Goal: Task Accomplishment & Management: Manage account settings

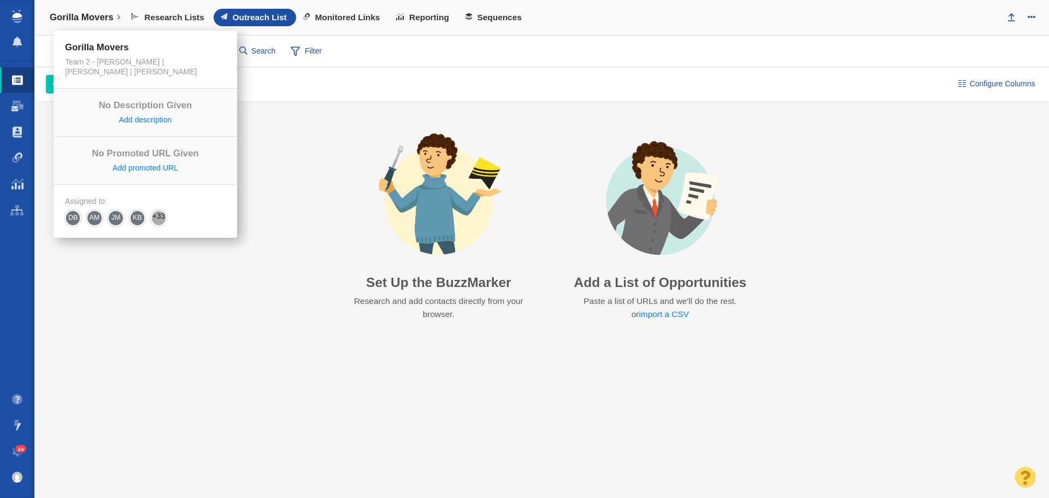
click at [93, 23] on h4 "Gorilla Movers" at bounding box center [82, 17] width 64 height 11
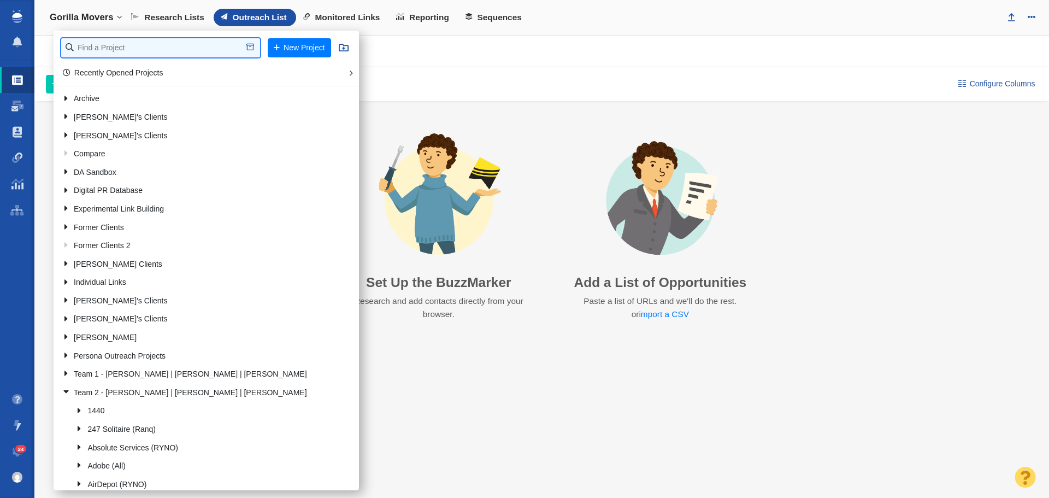
click at [134, 51] on input "text" at bounding box center [160, 47] width 199 height 19
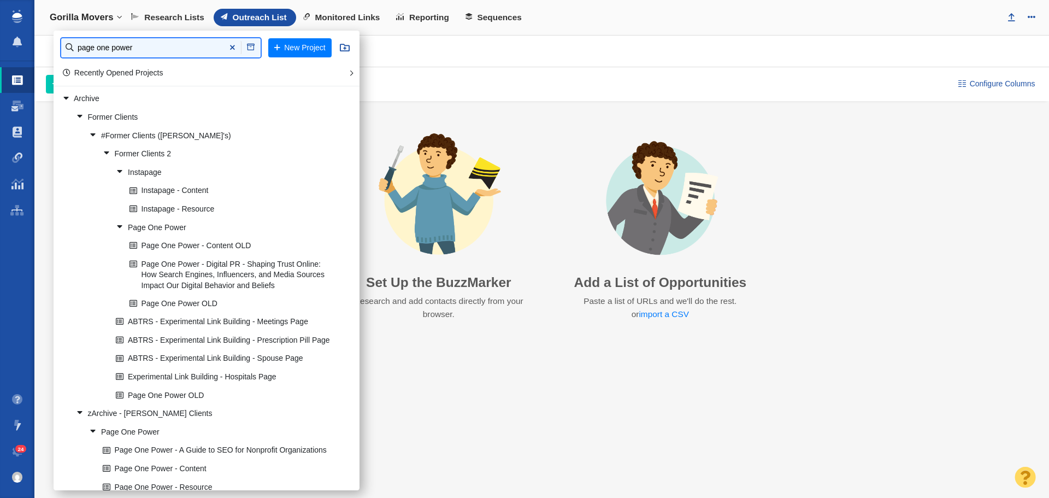
type input "page one power"
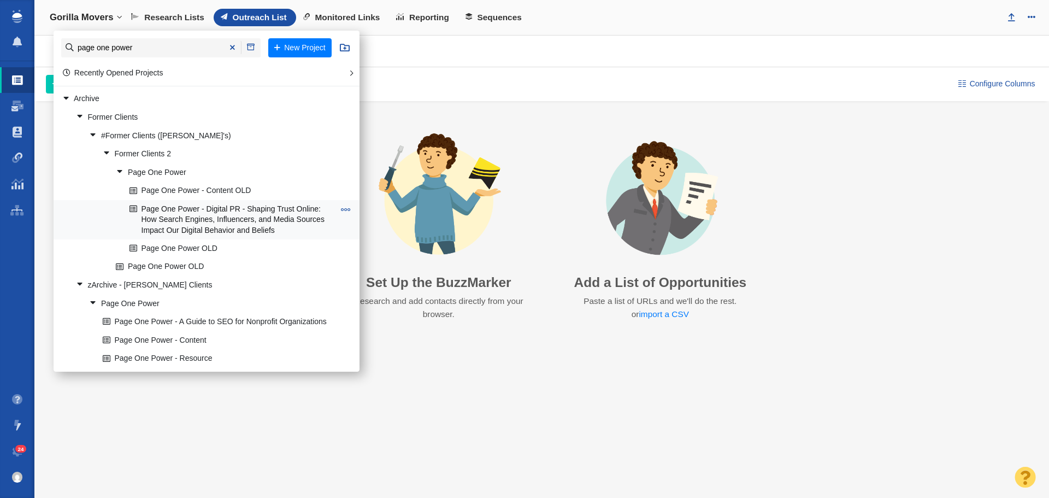
click at [242, 212] on link "Page One Power - Digital PR - Shaping Trust Online: How Search Engines, Influen…" at bounding box center [232, 220] width 210 height 38
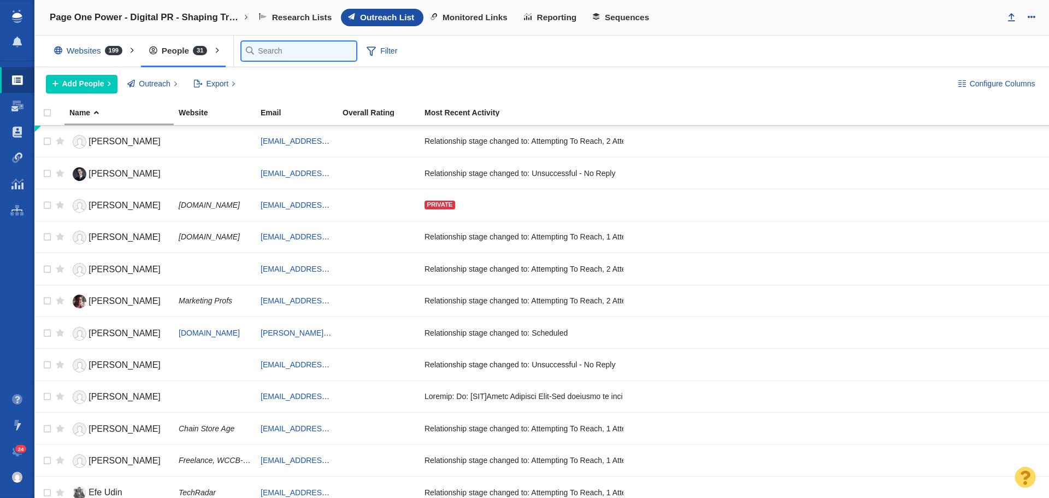
click at [275, 50] on input "text" at bounding box center [299, 51] width 115 height 19
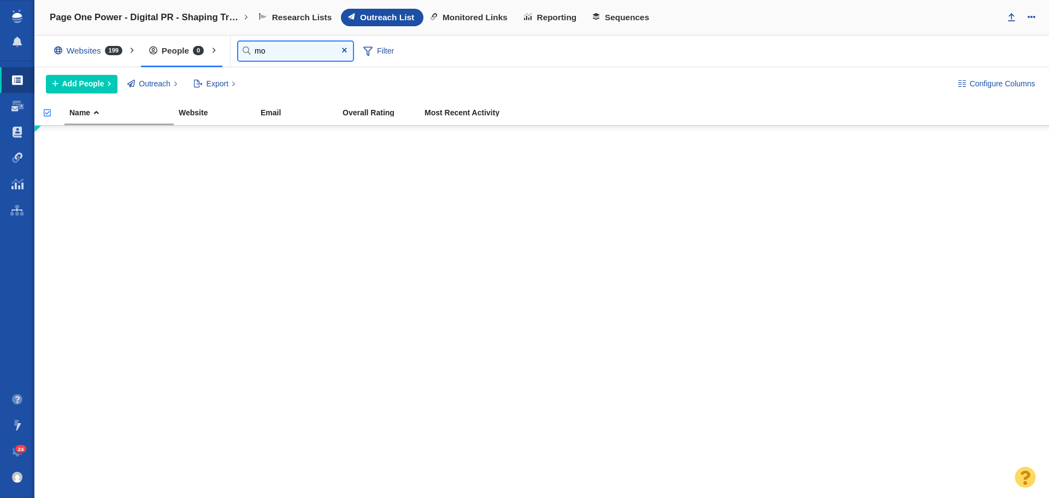
type input "m"
type input "se"
type input "s"
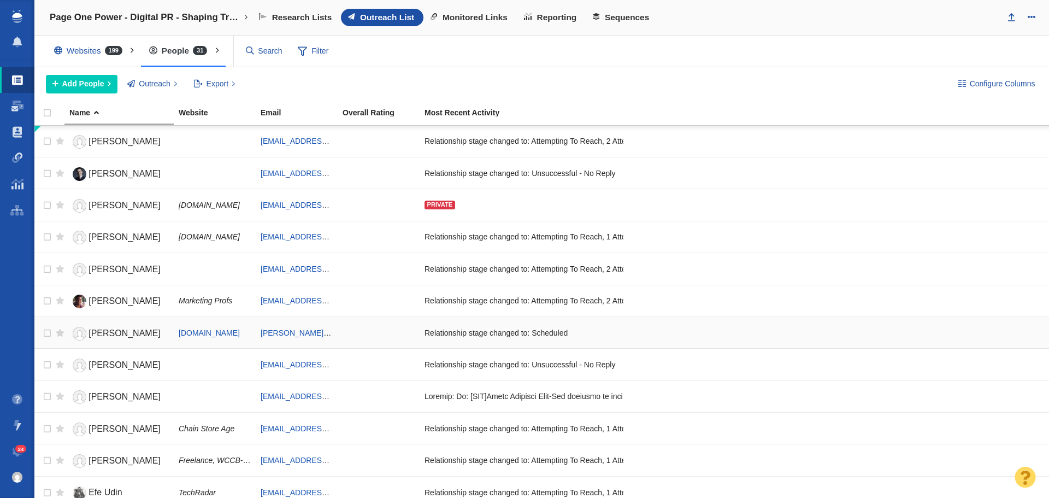
click at [130, 330] on span "[PERSON_NAME]" at bounding box center [125, 332] width 72 height 9
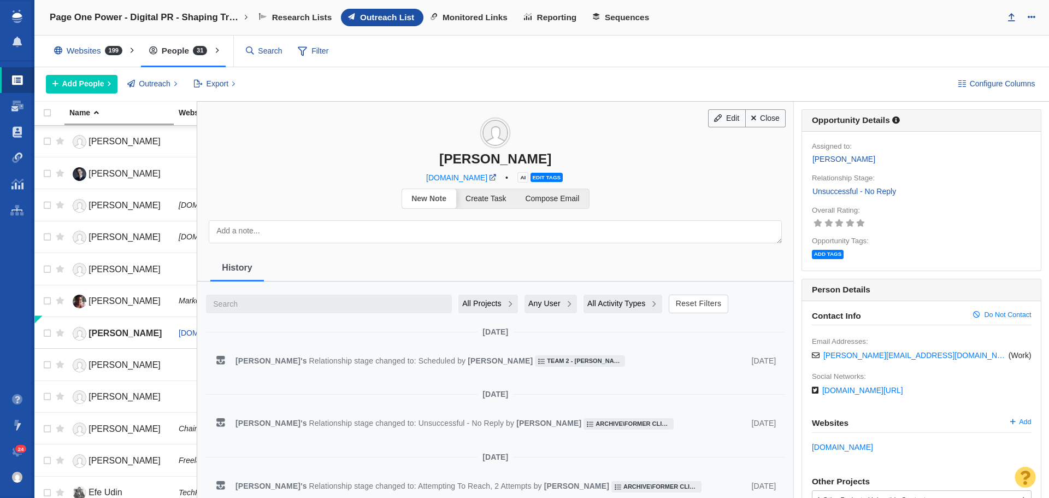
click at [503, 301] on div "All Projects" at bounding box center [488, 303] width 52 height 11
click at [494, 343] on span "Current Project" at bounding box center [491, 348] width 52 height 11
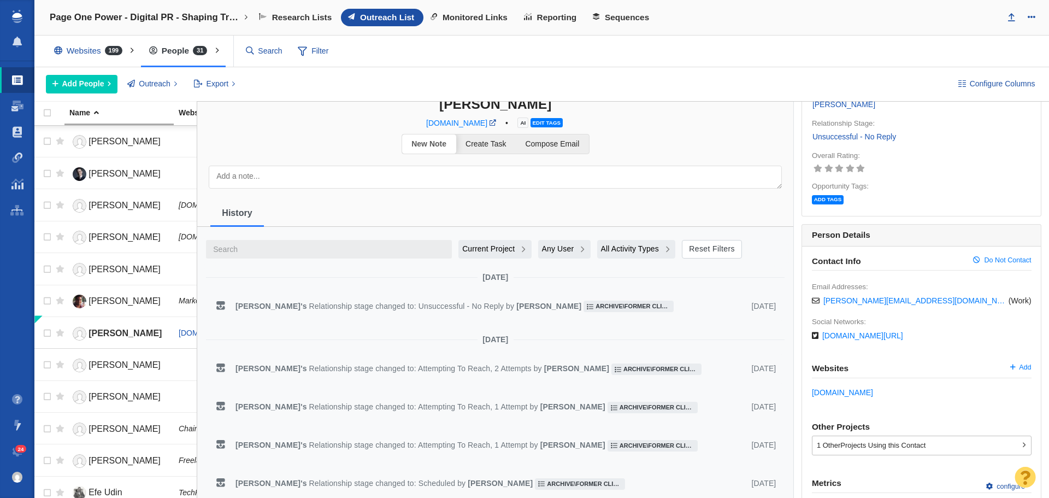
scroll to position [164, 0]
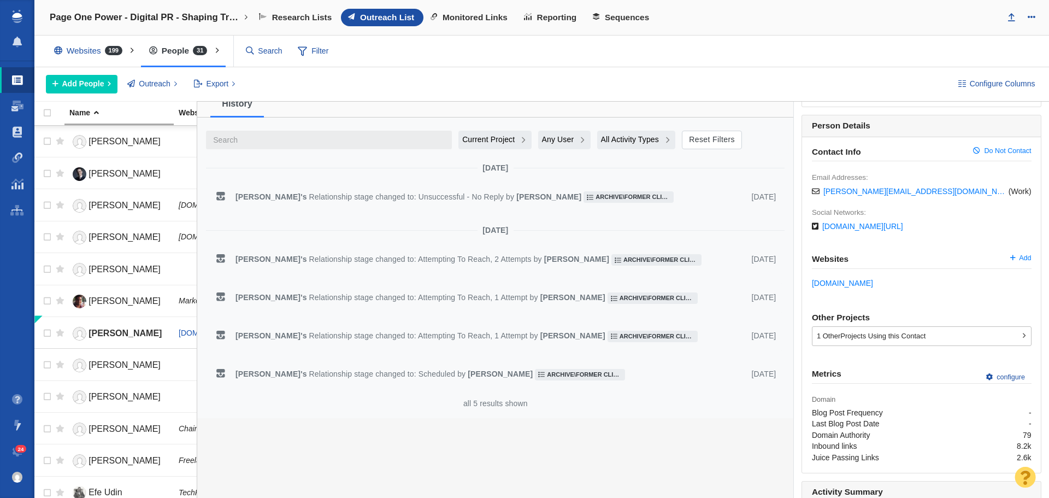
click at [401, 193] on span "Relationship stage changed to: Unsuccessful - No Reply" at bounding box center [407, 196] width 197 height 9
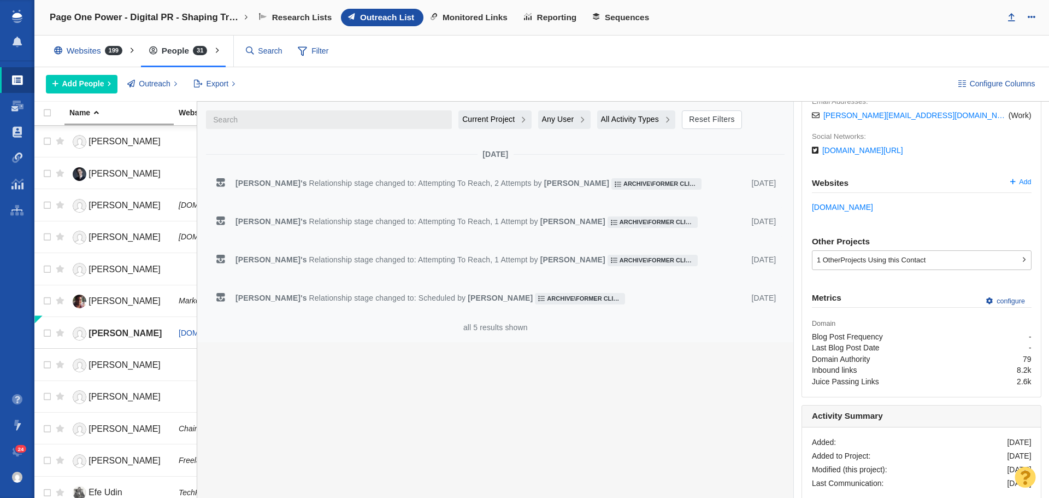
scroll to position [251, 0]
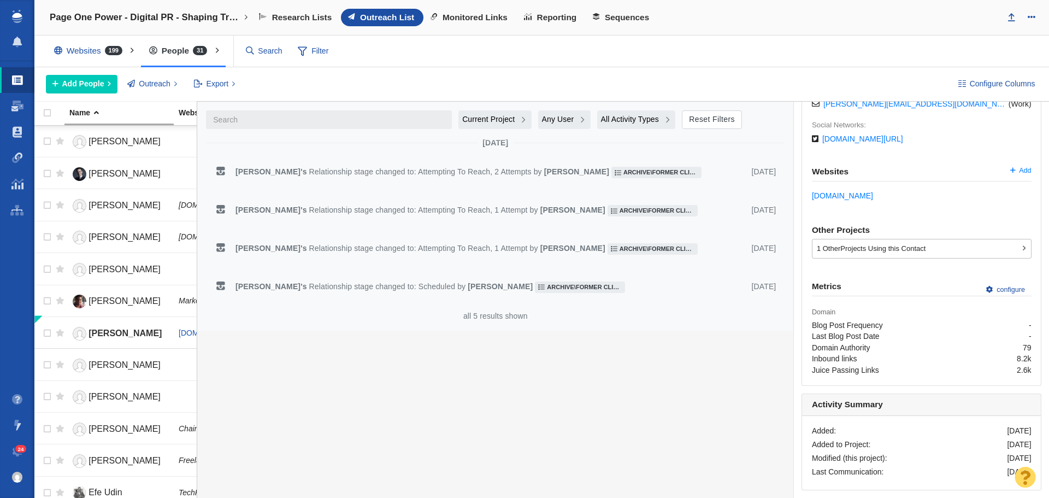
click at [652, 116] on span "All Activity Types" at bounding box center [630, 119] width 58 height 11
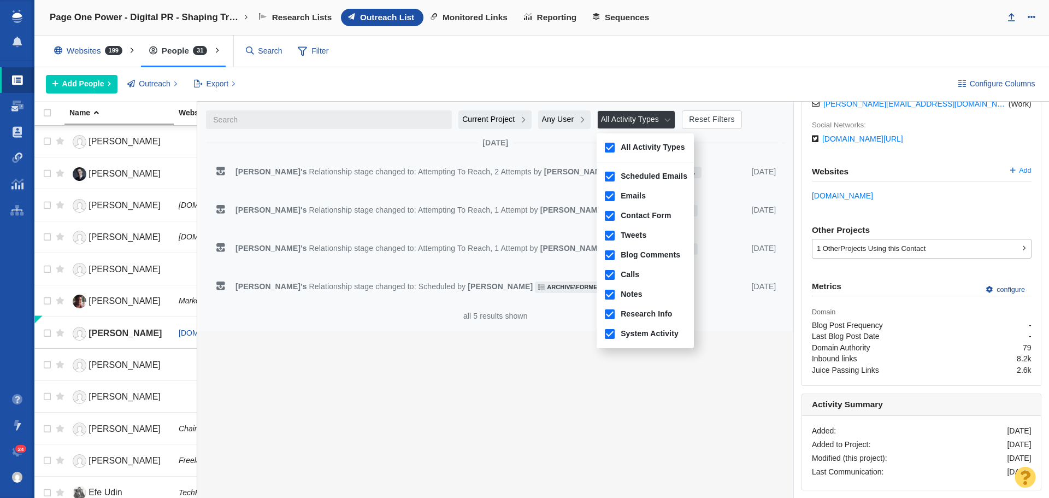
click at [652, 116] on span "All Activity Types" at bounding box center [630, 119] width 58 height 11
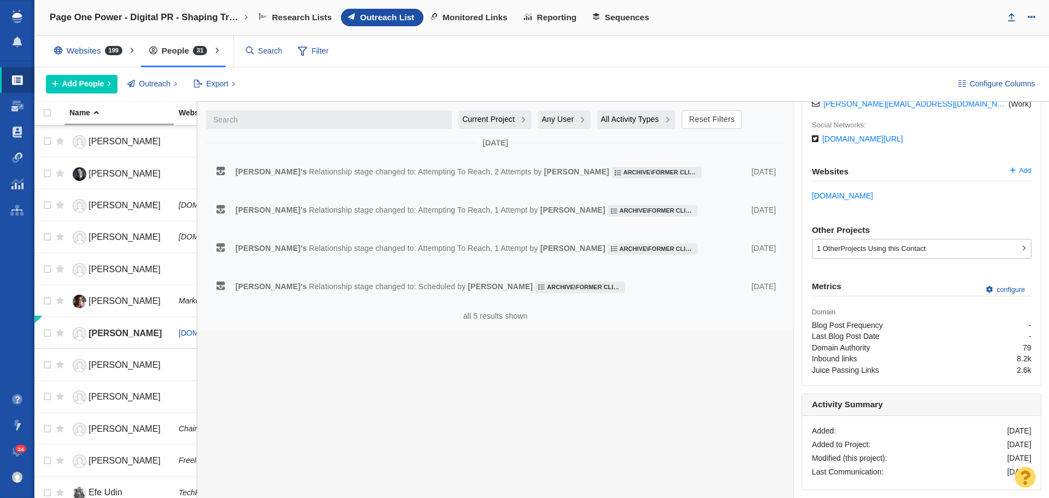
click at [394, 211] on span "Relationship stage changed to: Attempting To Reach, 1 Attempt" at bounding box center [419, 209] width 221 height 9
click at [365, 239] on div "[PERSON_NAME] 's Relationship stage changed to: Attempting To Reach, 1 Attempt …" at bounding box center [495, 249] width 579 height 30
click at [339, 285] on span "Relationship stage changed to: Scheduled" at bounding box center [383, 286] width 149 height 9
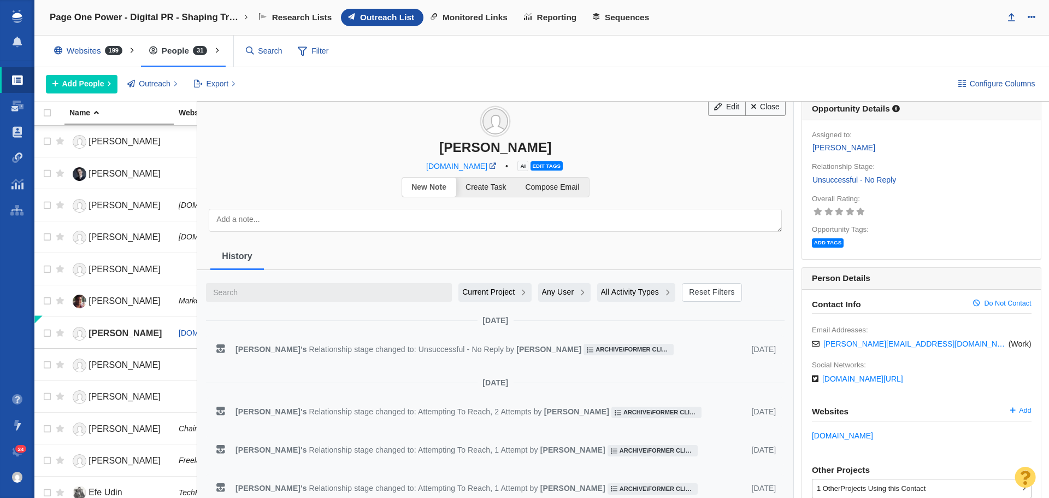
scroll to position [0, 0]
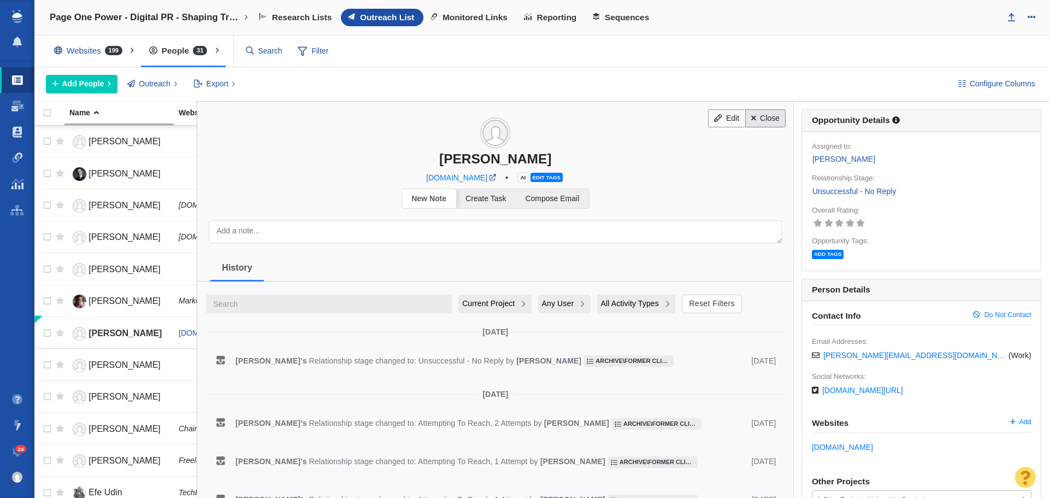
click at [756, 115] on link "Close" at bounding box center [765, 118] width 41 height 19
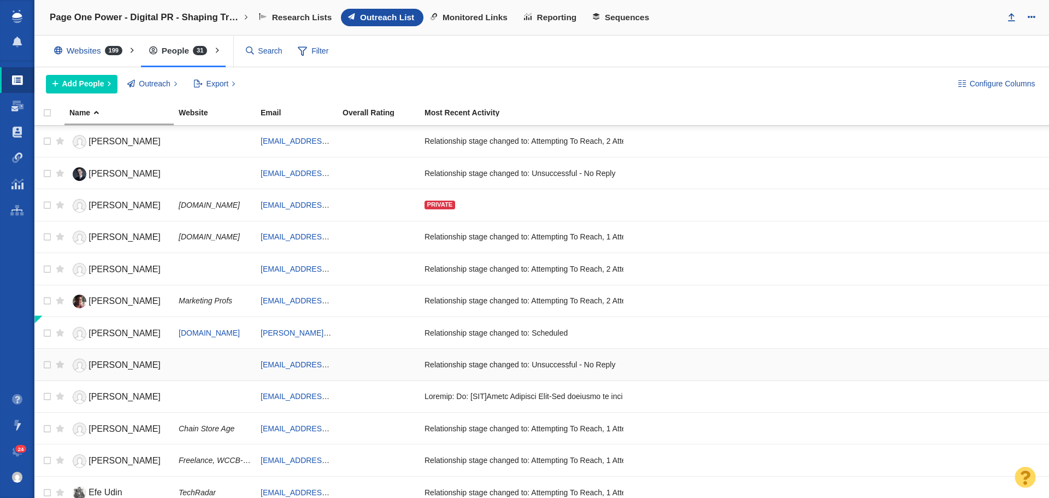
click at [104, 364] on span "[PERSON_NAME]" at bounding box center [125, 364] width 72 height 9
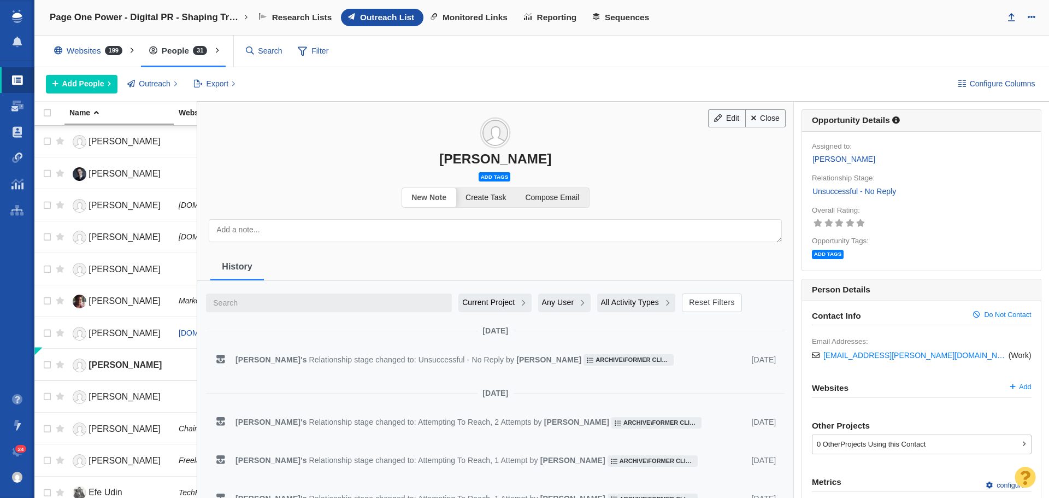
scroll to position [196, 0]
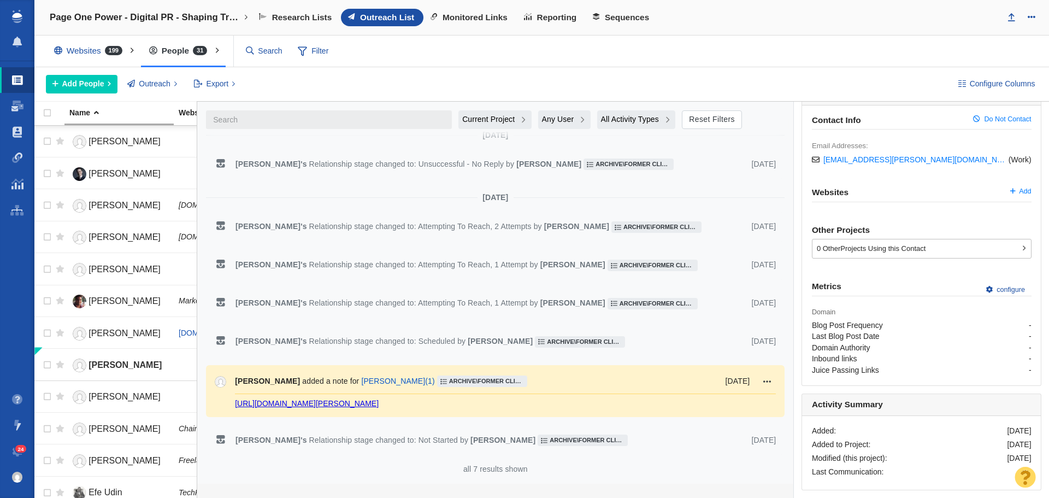
click at [625, 373] on div "[PERSON_NAME] added a note for [PERSON_NAME] ( 1 ) Archive\Former Clients\#Form…" at bounding box center [495, 391] width 579 height 52
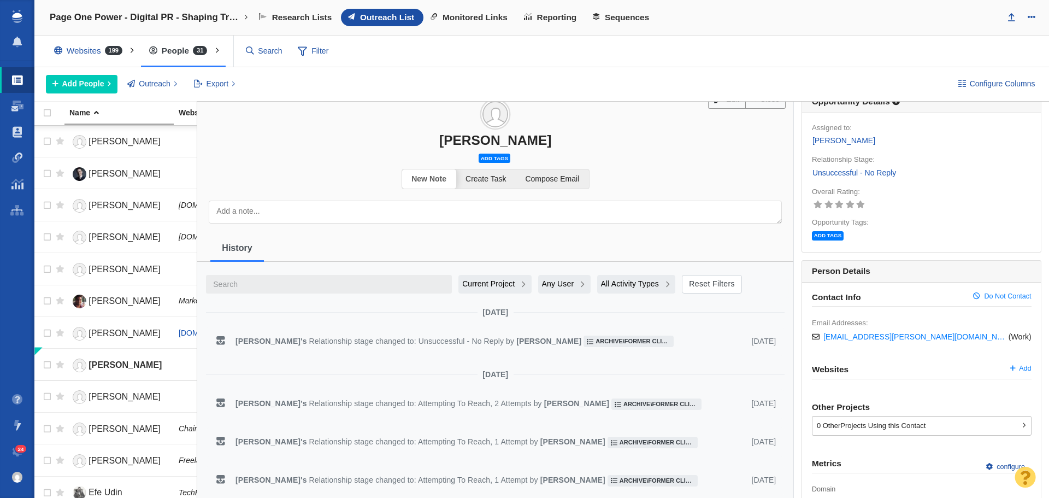
scroll to position [0, 0]
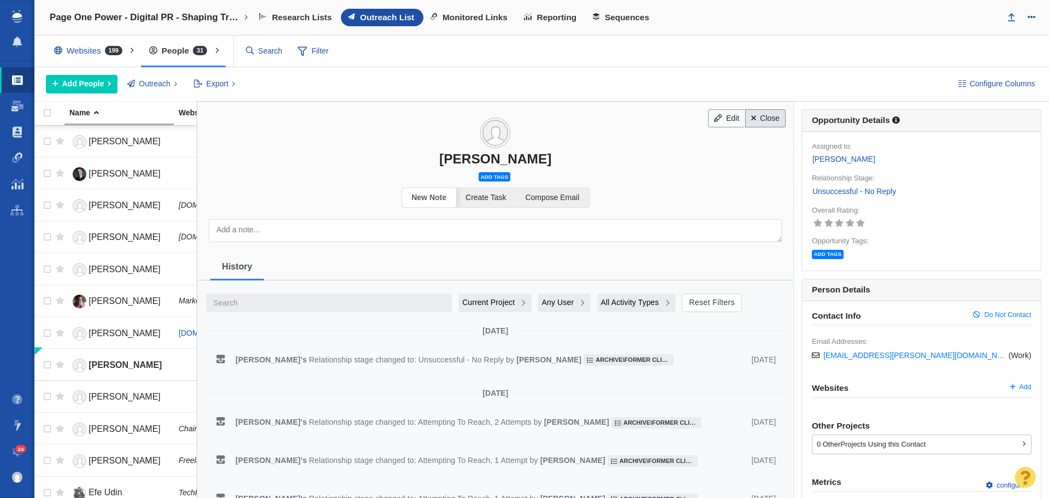
click at [767, 114] on link "Close" at bounding box center [765, 118] width 41 height 19
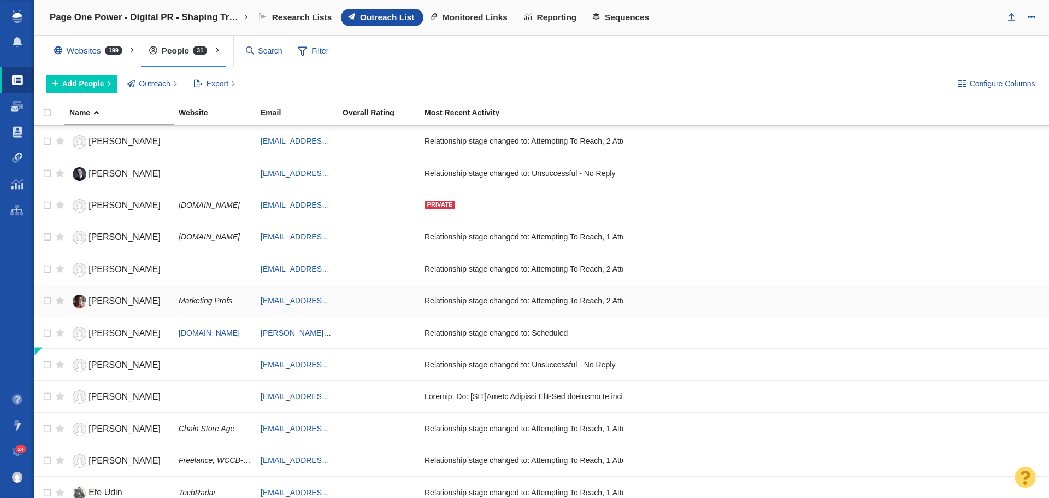
scroll to position [328, 0]
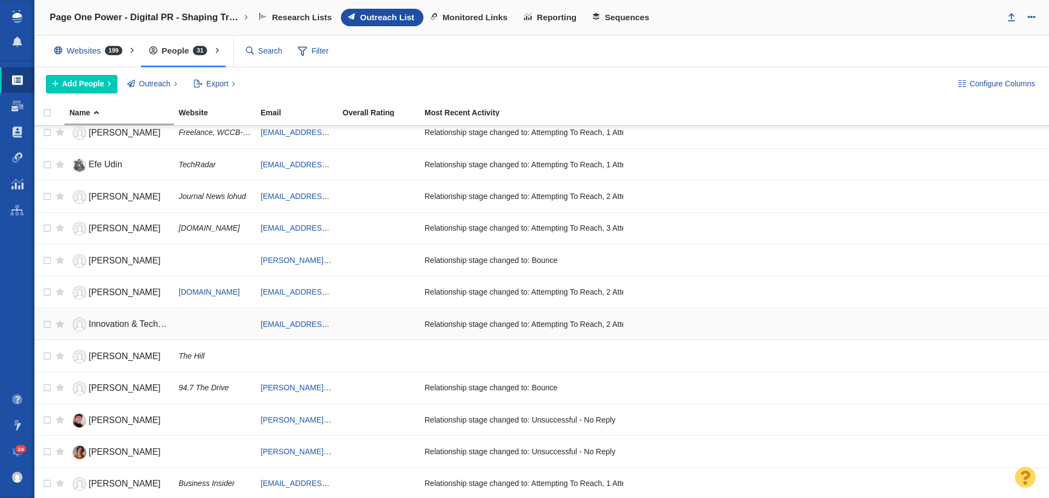
click at [120, 327] on span "Innovation & Tech [DATE]" at bounding box center [138, 323] width 99 height 9
